Goal: Obtain resource: Download file/media

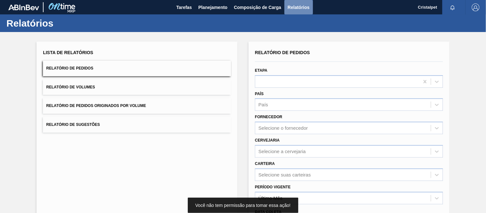
click at [300, 5] on span "Relatórios" at bounding box center [299, 8] width 22 height 8
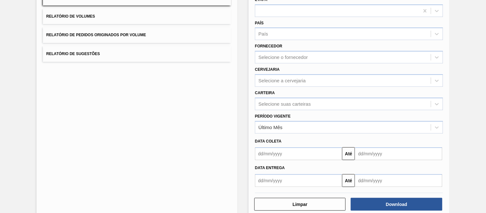
scroll to position [71, 0]
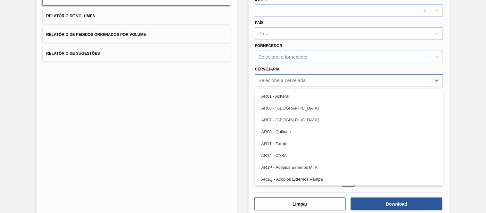
click at [272, 81] on div "Selecione a cervejaria" at bounding box center [282, 80] width 47 height 5
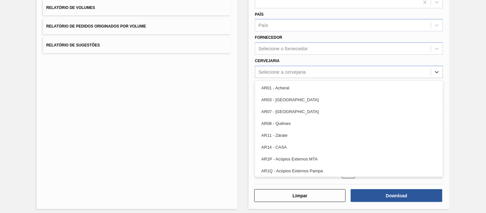
scroll to position [82, 0]
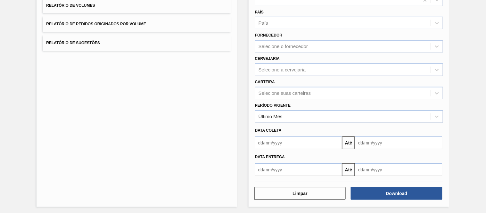
click at [209, 98] on div "Lista de Relatórios Relatório de Pedidos Relatório de Volumes Relatório de Pedi…" at bounding box center [137, 83] width 201 height 247
click at [278, 91] on div "Selecione suas carteiras" at bounding box center [285, 92] width 52 height 5
type input "pref"
click at [275, 104] on div "Preforma" at bounding box center [349, 109] width 188 height 12
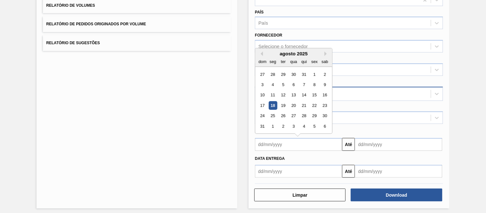
click at [274, 145] on input "text" at bounding box center [298, 144] width 87 height 13
click at [316, 73] on div "1" at bounding box center [314, 74] width 9 height 9
type input "[DATE]"
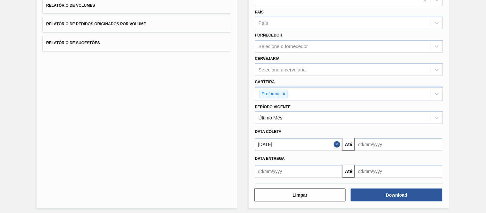
click at [399, 152] on div "Data entrega Até" at bounding box center [348, 164] width 193 height 27
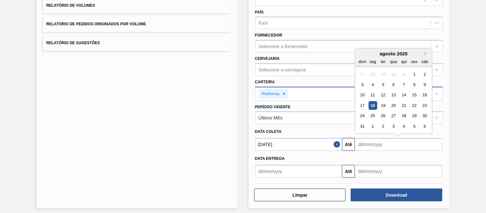
click at [396, 146] on input "text" at bounding box center [398, 144] width 87 height 13
click at [426, 126] on div "6" at bounding box center [425, 126] width 9 height 9
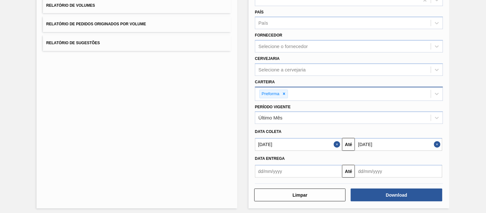
type input "[DATE]"
click at [389, 195] on button "Download" at bounding box center [396, 195] width 91 height 13
